Goal: Submit feedback/report problem

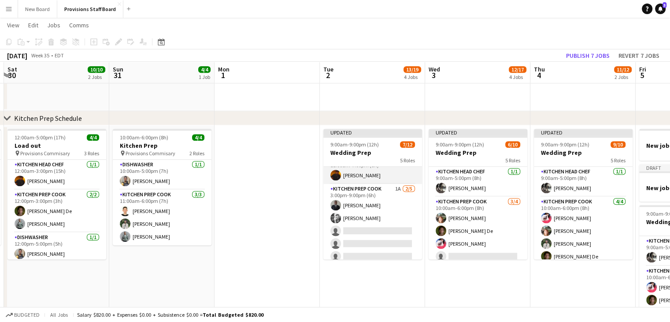
scroll to position [146, 0]
